Goal: Transaction & Acquisition: Purchase product/service

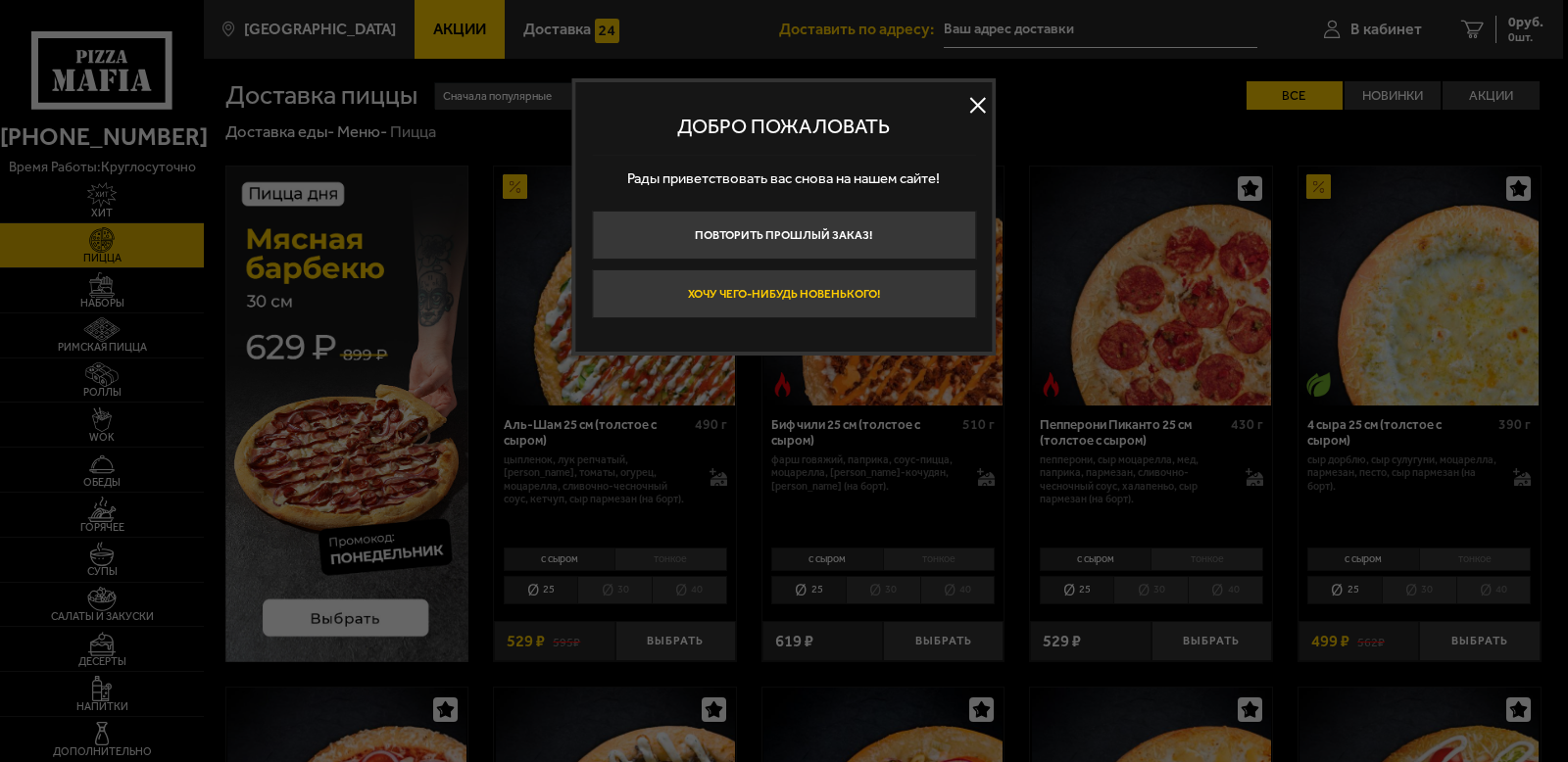
click at [794, 288] on button "Хочу чего-нибудь новенького!" at bounding box center [784, 293] width 385 height 49
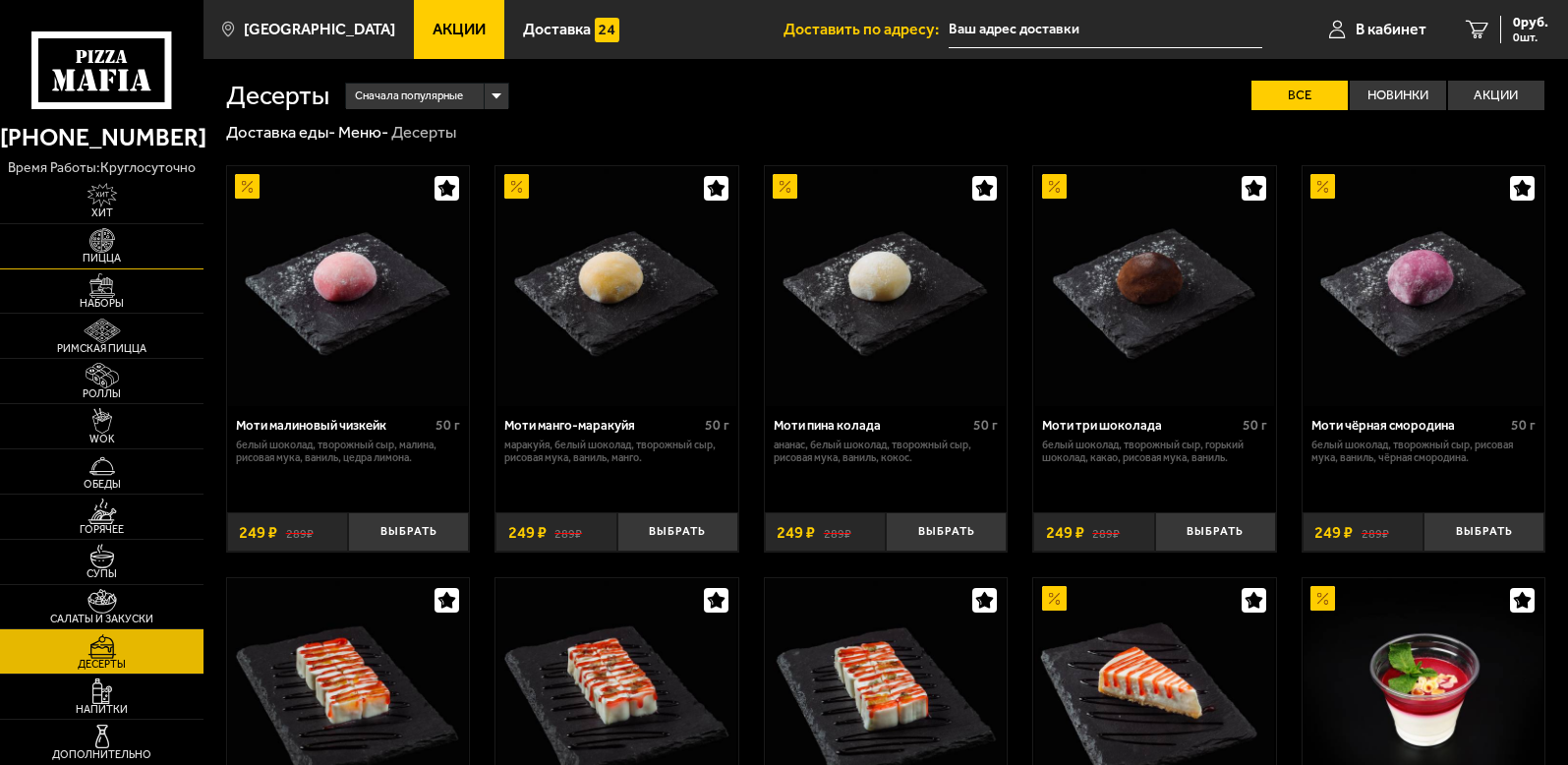
click at [113, 258] on span "Пицца" at bounding box center [102, 257] width 203 height 11
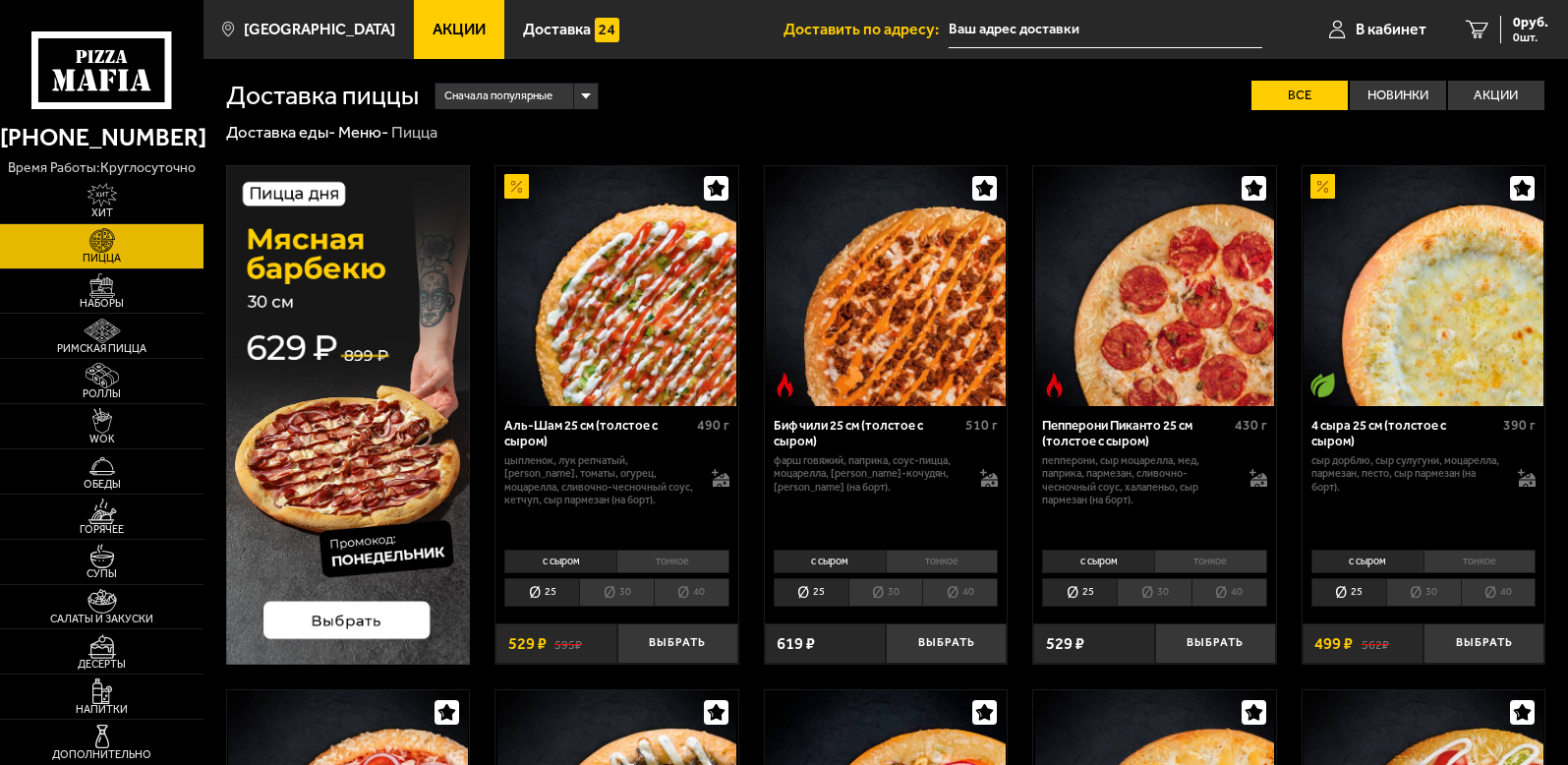
scroll to position [99, 0]
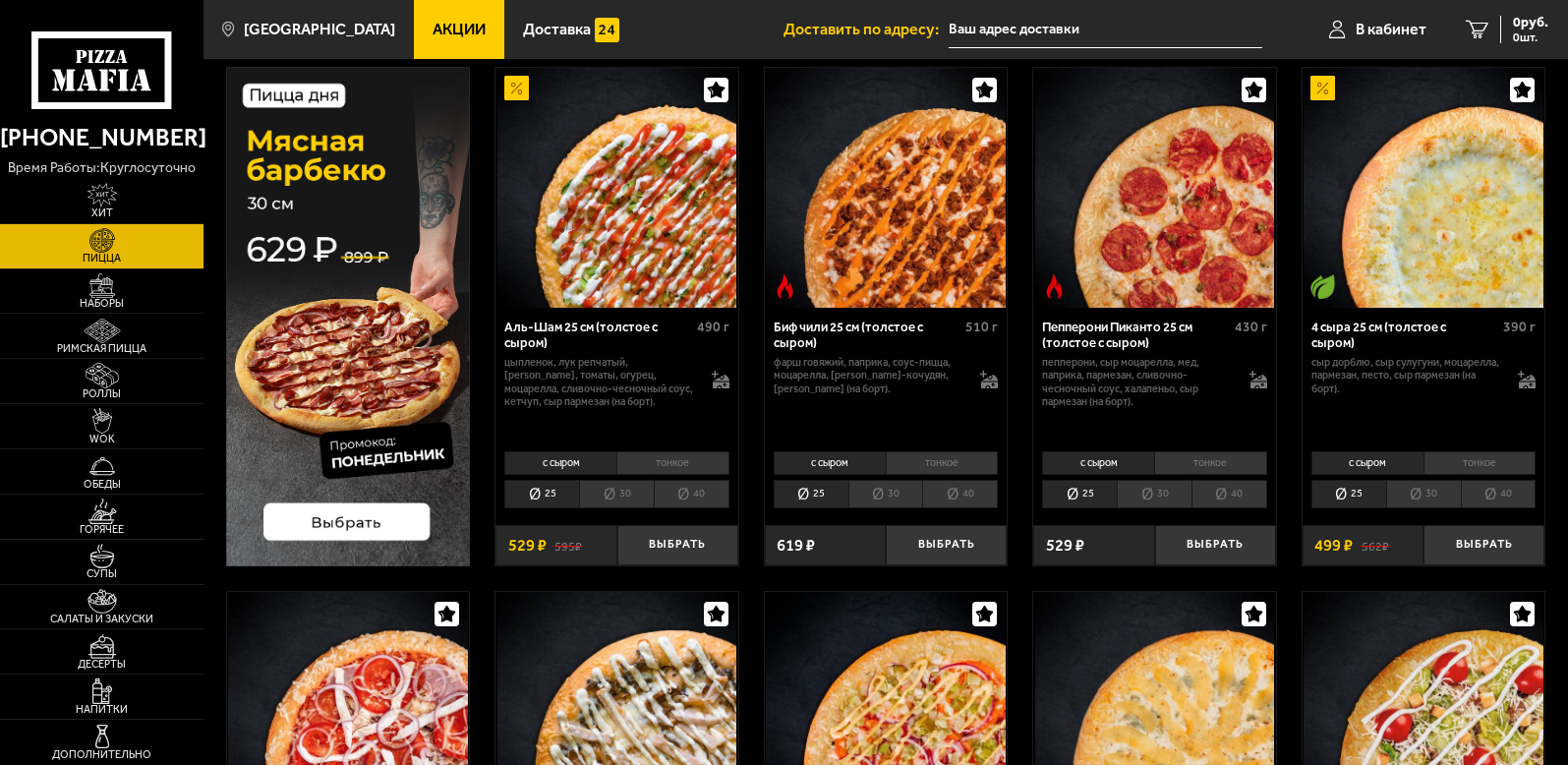
click at [358, 518] on img at bounding box center [349, 316] width 245 height 500
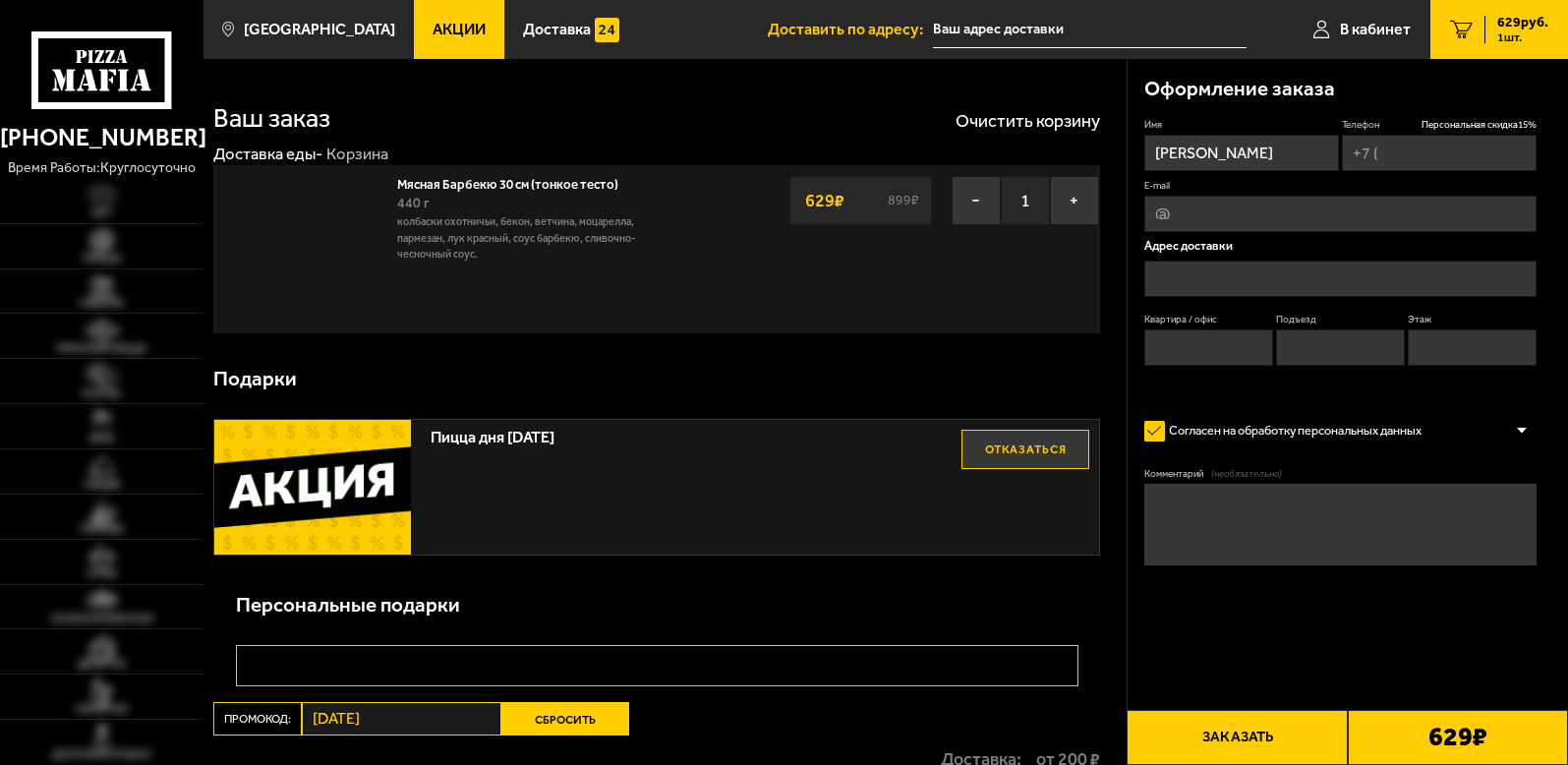
type input "+7 (921) 978-35-03"
type input "Фаянсовая улица, 22к4Д"
type input "1"
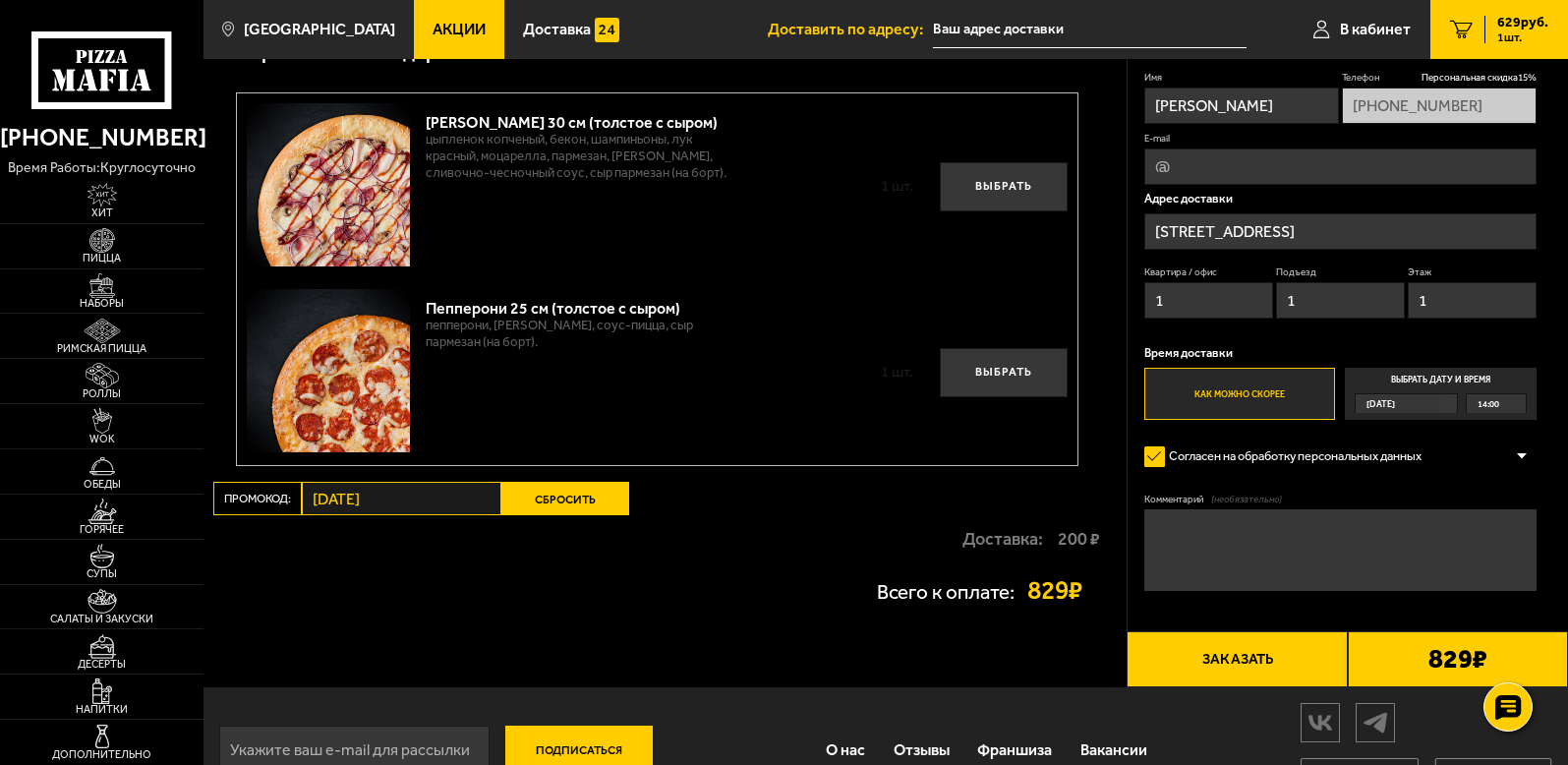
scroll to position [603, 0]
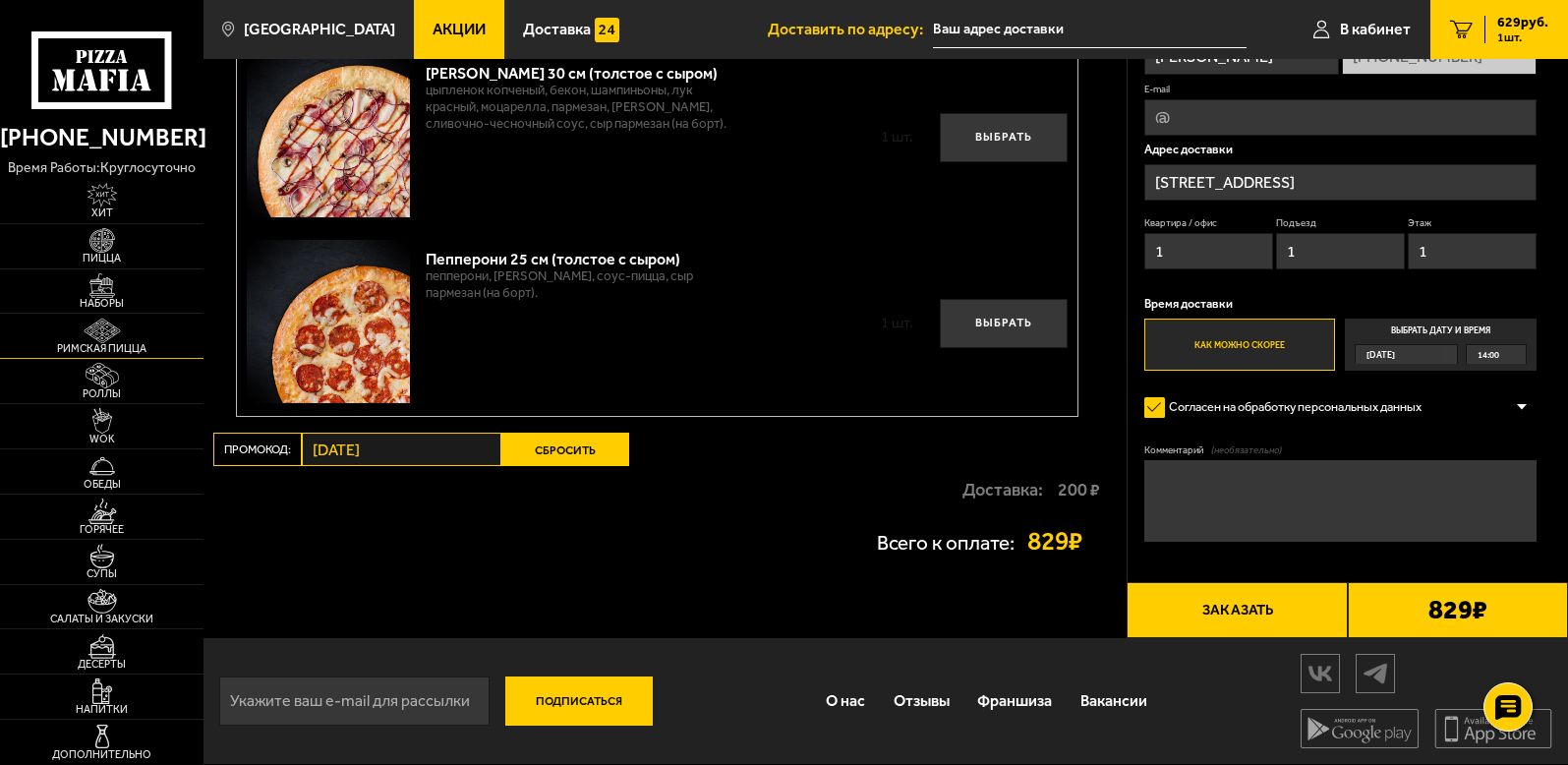
drag, startPoint x: 94, startPoint y: 253, endPoint x: 160, endPoint y: 344, distance: 112.4
click at [95, 253] on span "Пицца" at bounding box center [102, 257] width 203 height 11
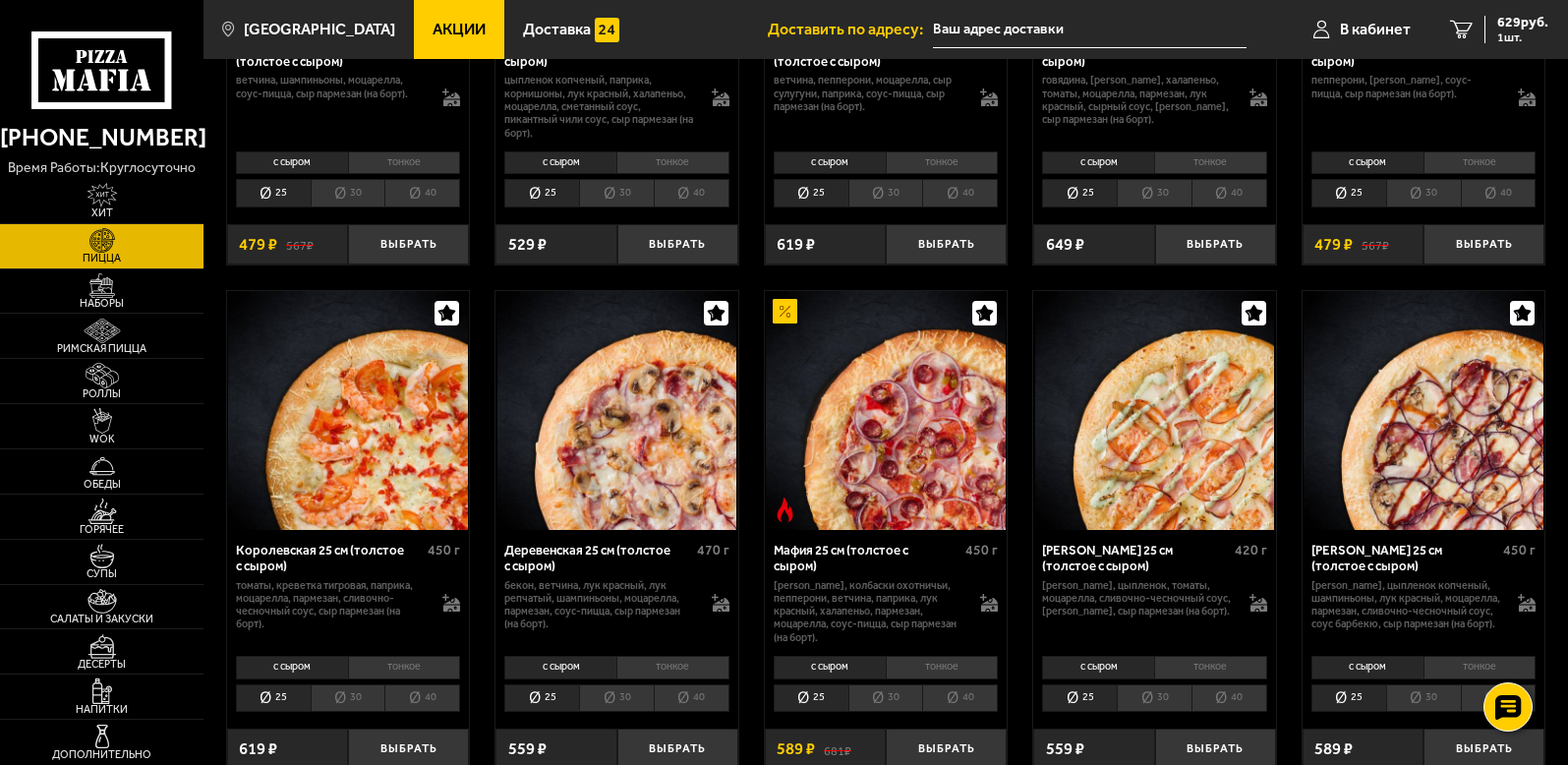
scroll to position [1475, 0]
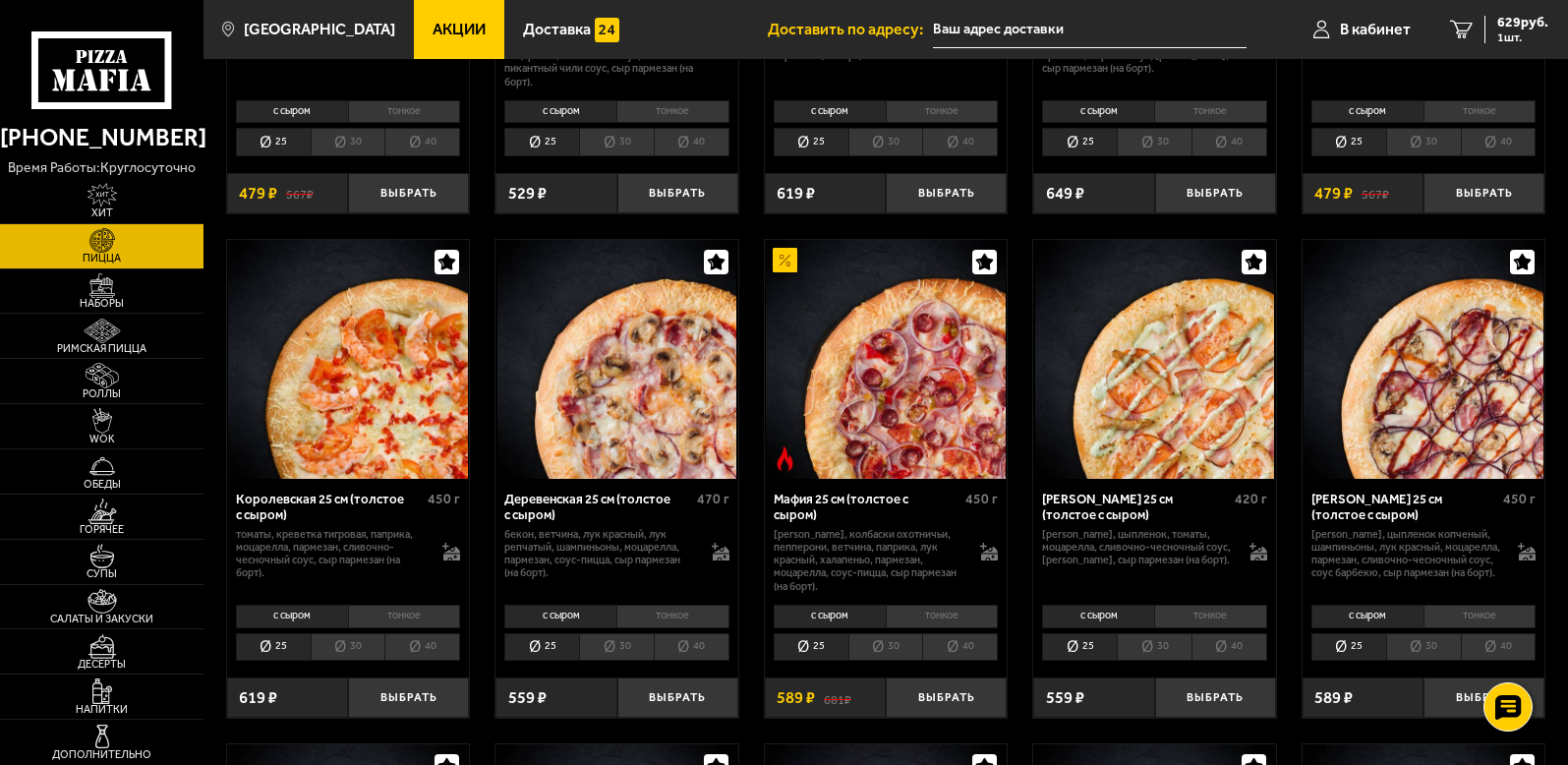
click at [882, 647] on li "30" at bounding box center [885, 647] width 75 height 28
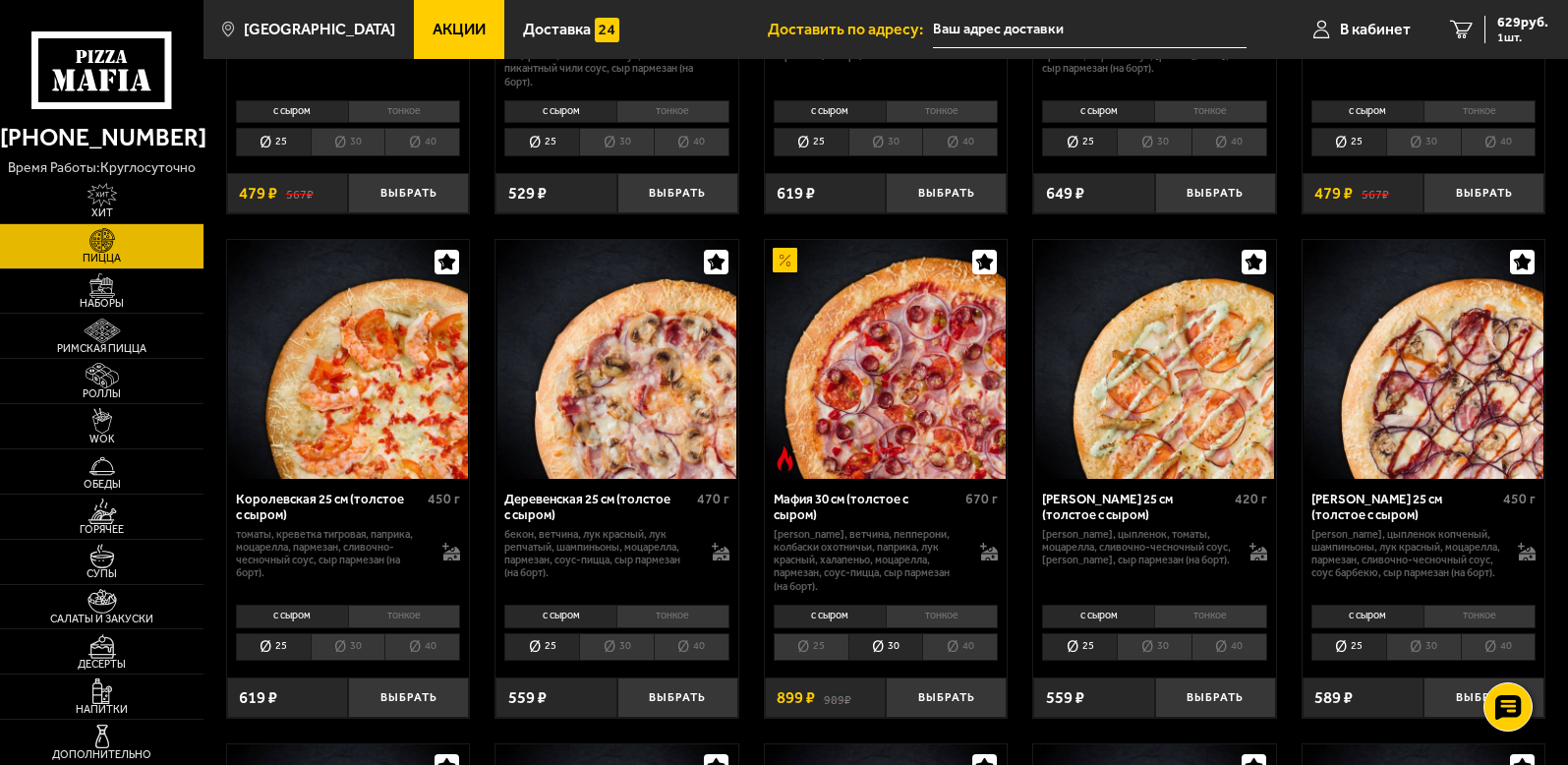
click at [815, 650] on li "25" at bounding box center [810, 647] width 75 height 28
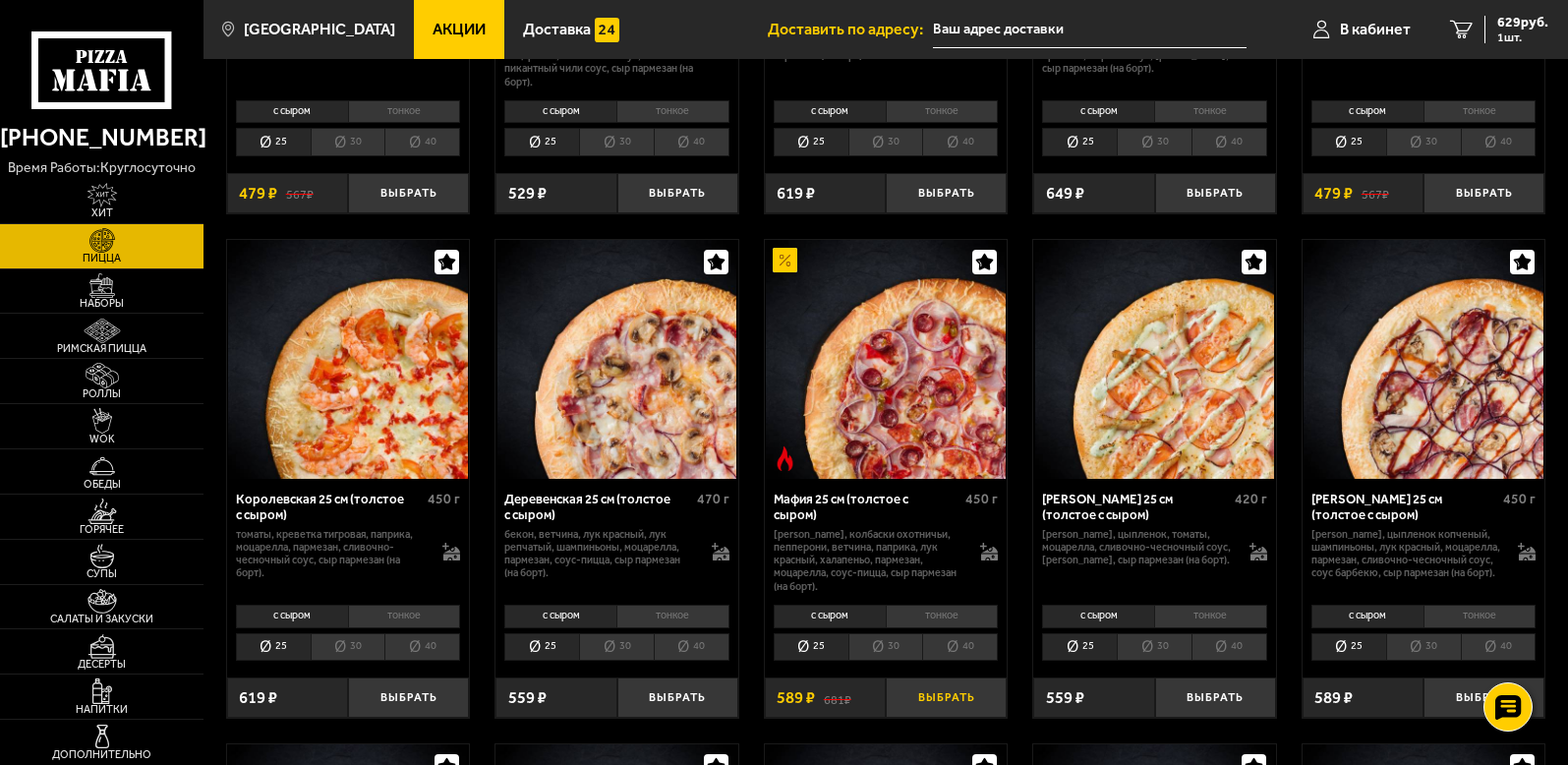
click at [954, 702] on button "Выбрать" at bounding box center [945, 697] width 121 height 40
click at [1496, 30] on span "1218 руб." at bounding box center [1518, 23] width 59 height 14
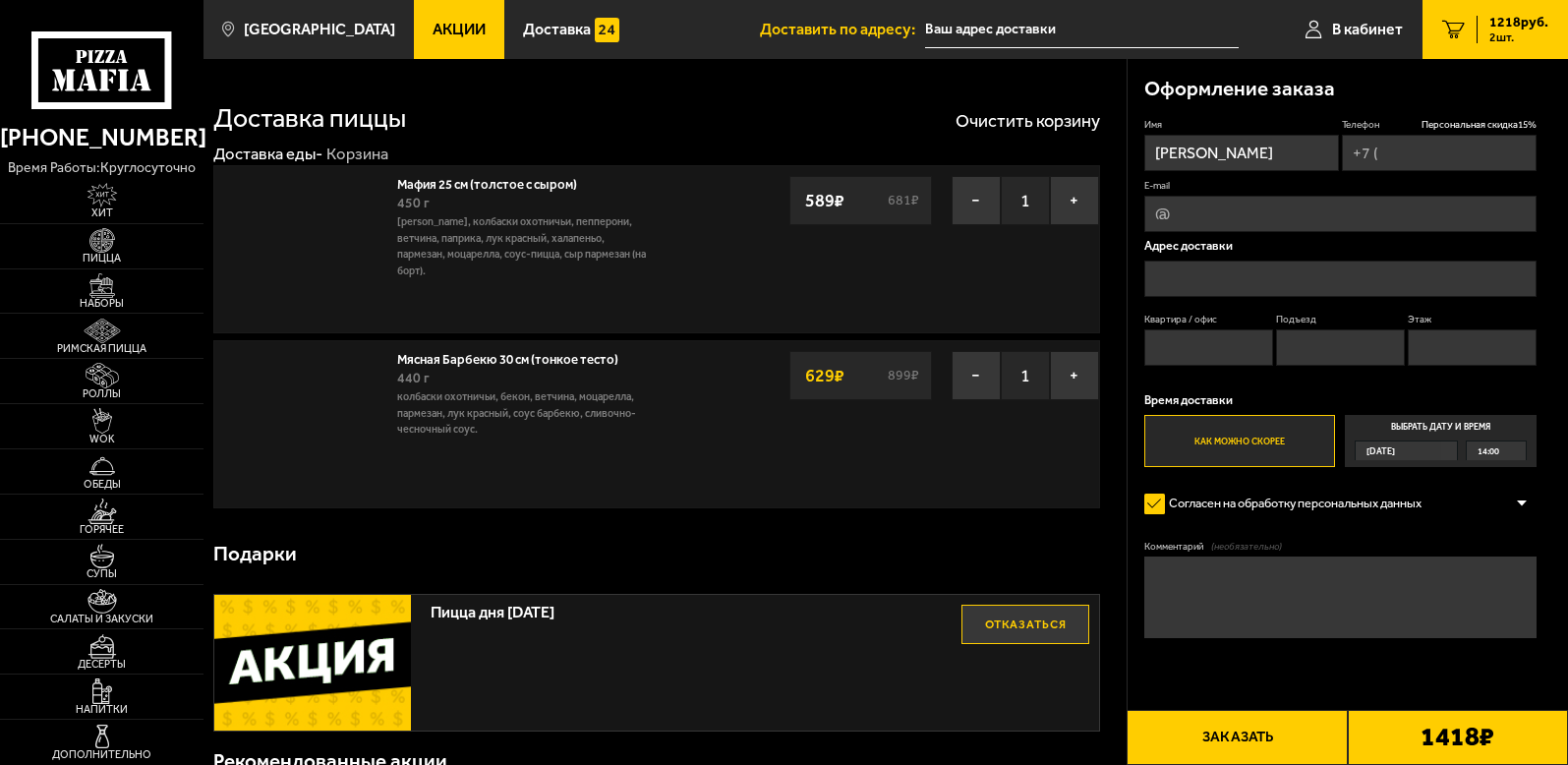
type input "+7 (921) 978-35-03"
type input "Фаянсовая улица, 22к4Д"
type input "1"
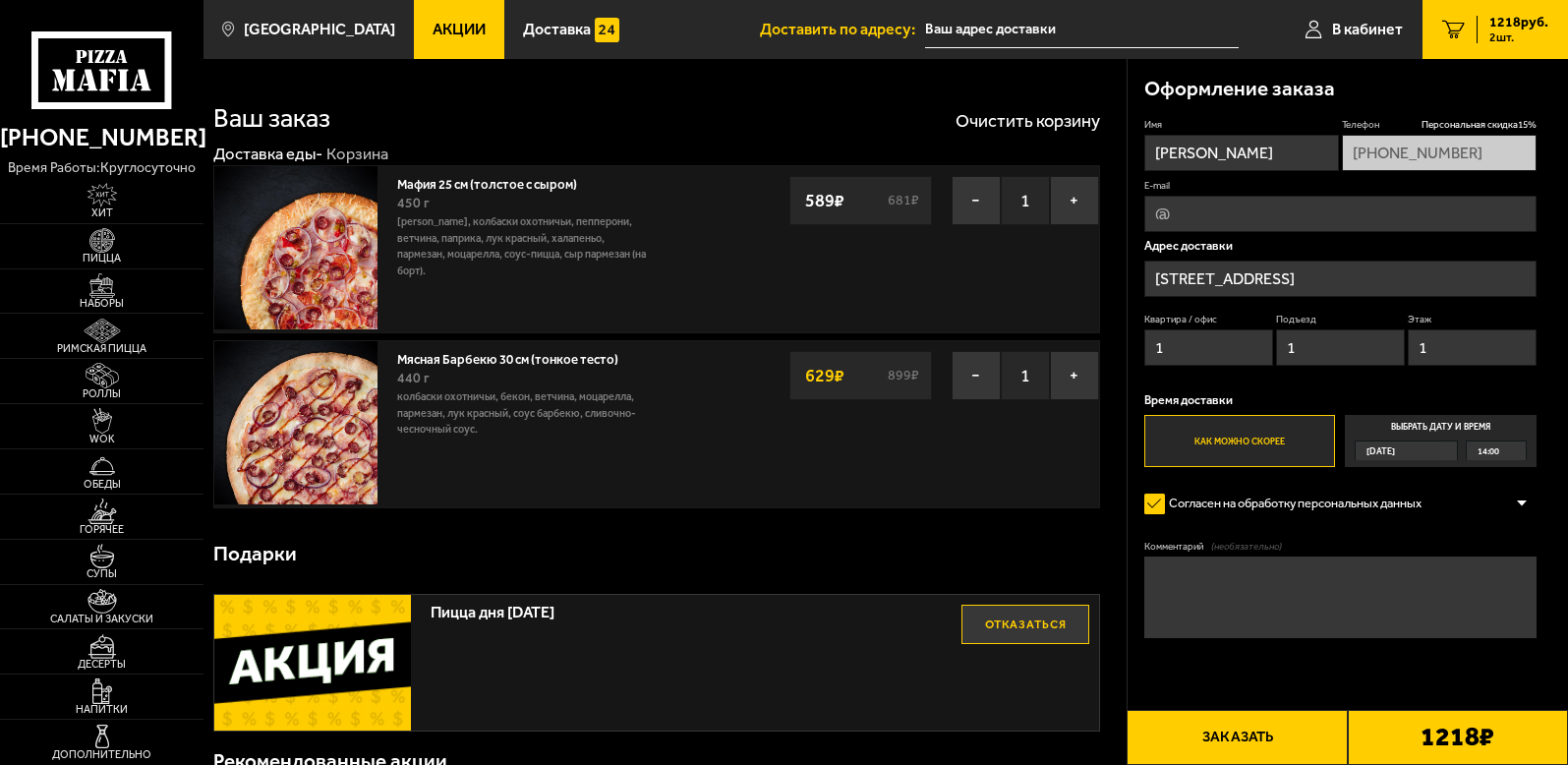
click at [1233, 740] on button "Заказать" at bounding box center [1236, 737] width 220 height 55
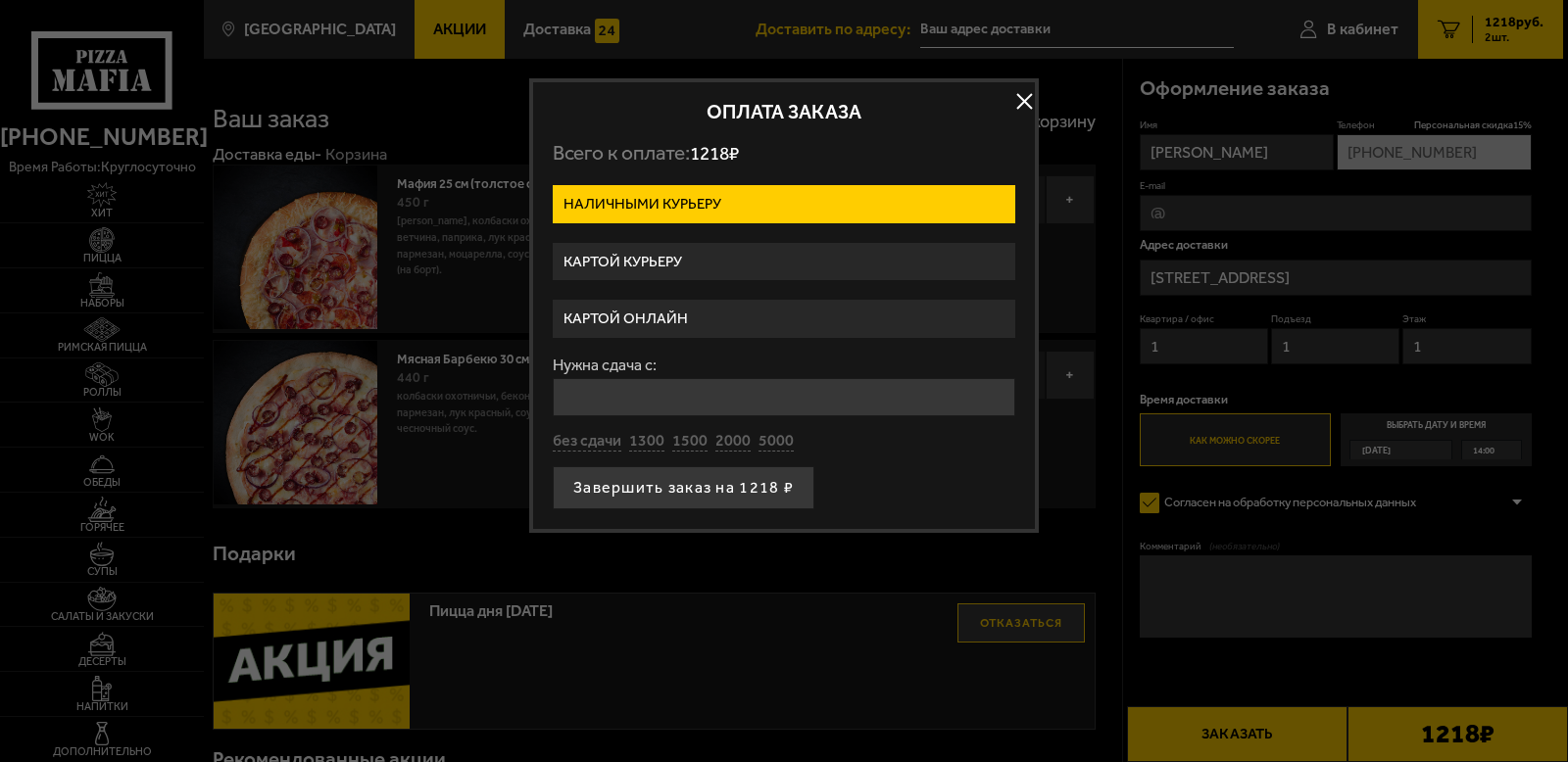
click at [748, 329] on label "Картой онлайн" at bounding box center [783, 319] width 462 height 38
click at [0, 0] on input "Картой онлайн" at bounding box center [0, 0] width 0 height 0
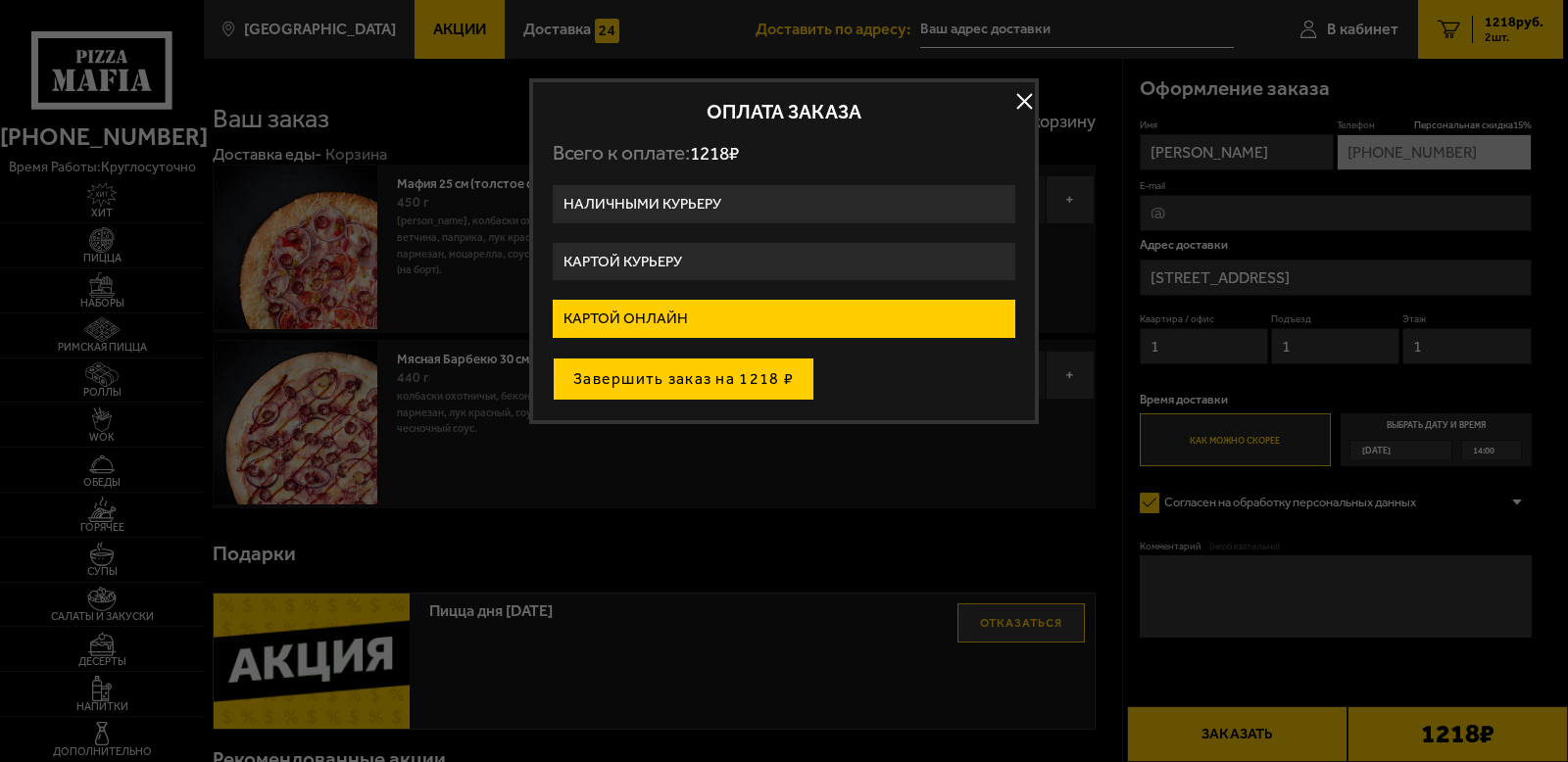
click at [676, 374] on button "Завершить заказ на 1218 ₽" at bounding box center [683, 379] width 261 height 43
